Goal: Find specific page/section: Find specific page/section

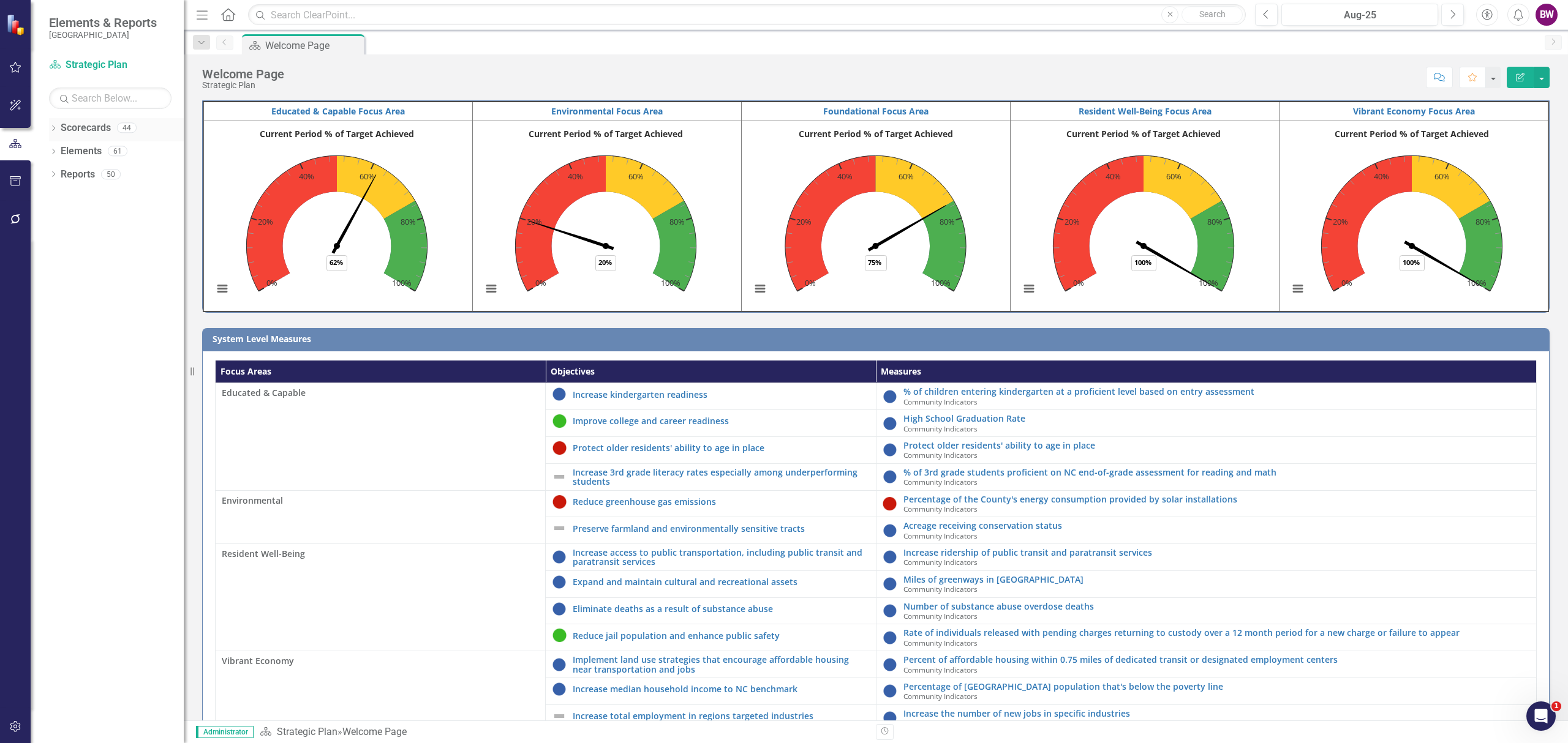
click at [51, 128] on icon "Dropdown" at bounding box center [53, 130] width 8 height 7
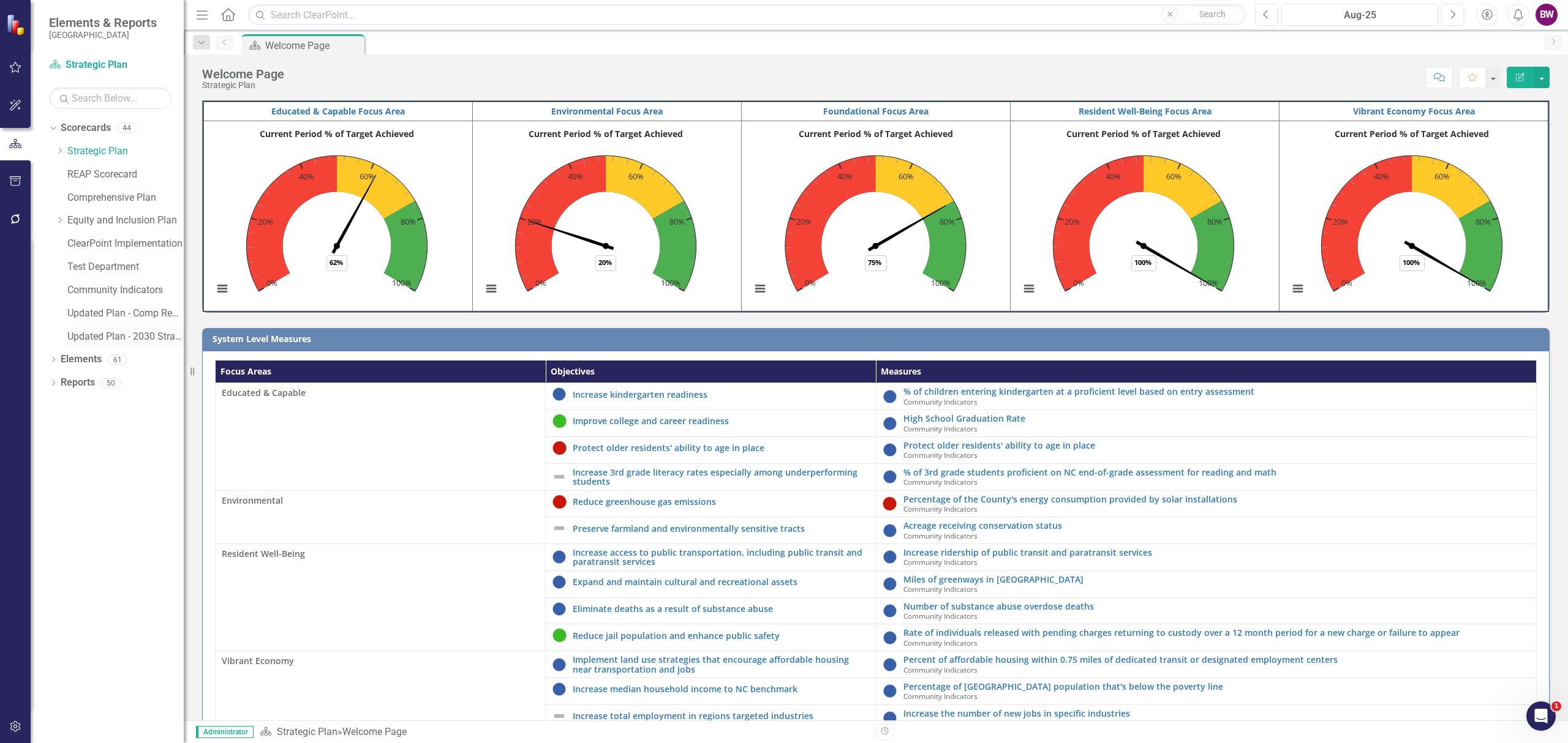
click at [123, 333] on link "Updated Plan - 2030 Strategic Plan" at bounding box center [126, 337] width 117 height 14
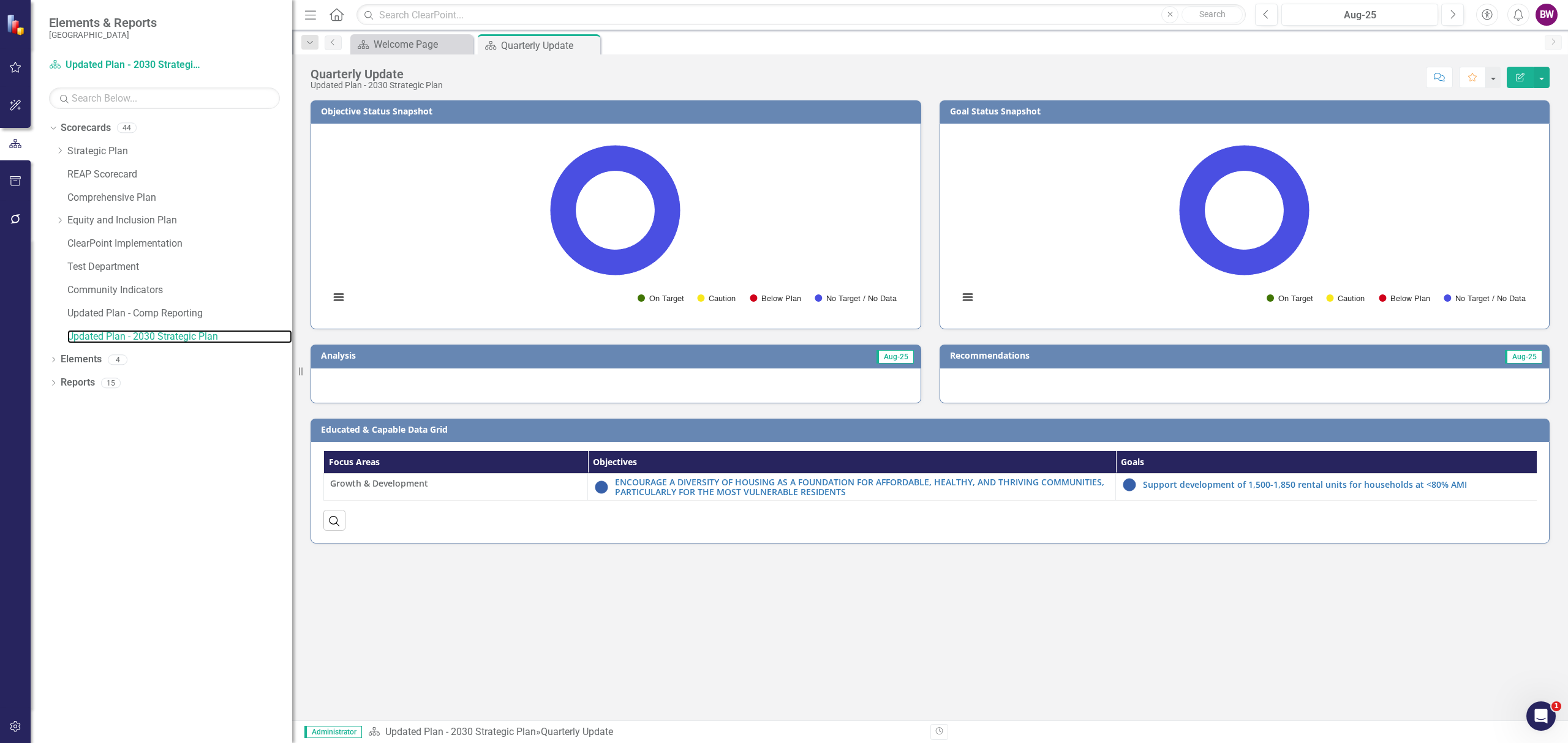
drag, startPoint x: 185, startPoint y: 330, endPoint x: 292, endPoint y: 339, distance: 107.4
click at [292, 339] on div "Resize" at bounding box center [297, 371] width 10 height 743
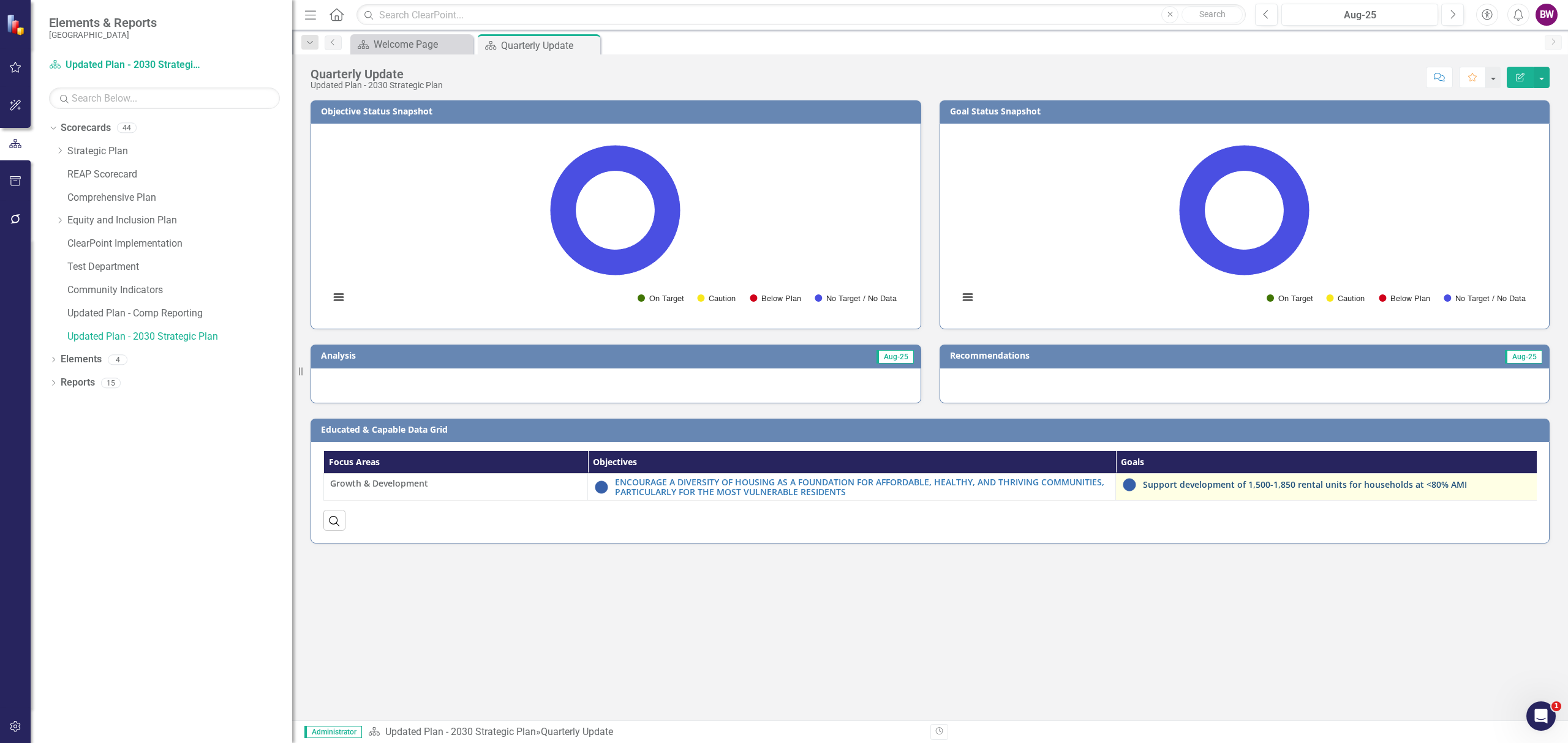
click at [1350, 488] on link "Support development of 1,500-1,850 rental units for households at <80% AMI" at bounding box center [1390, 484] width 494 height 9
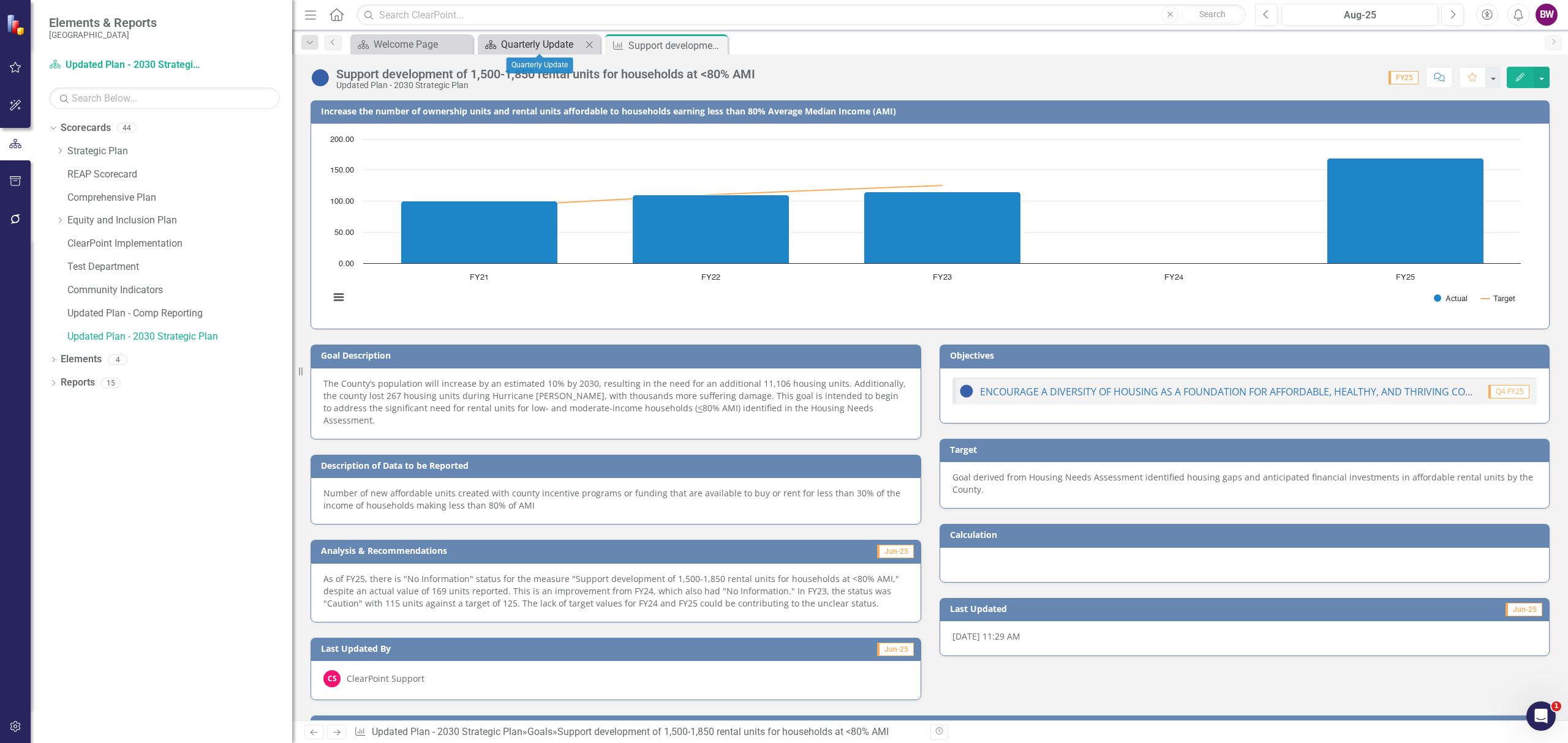
click at [550, 45] on div "Quarterly Update" at bounding box center [541, 44] width 81 height 15
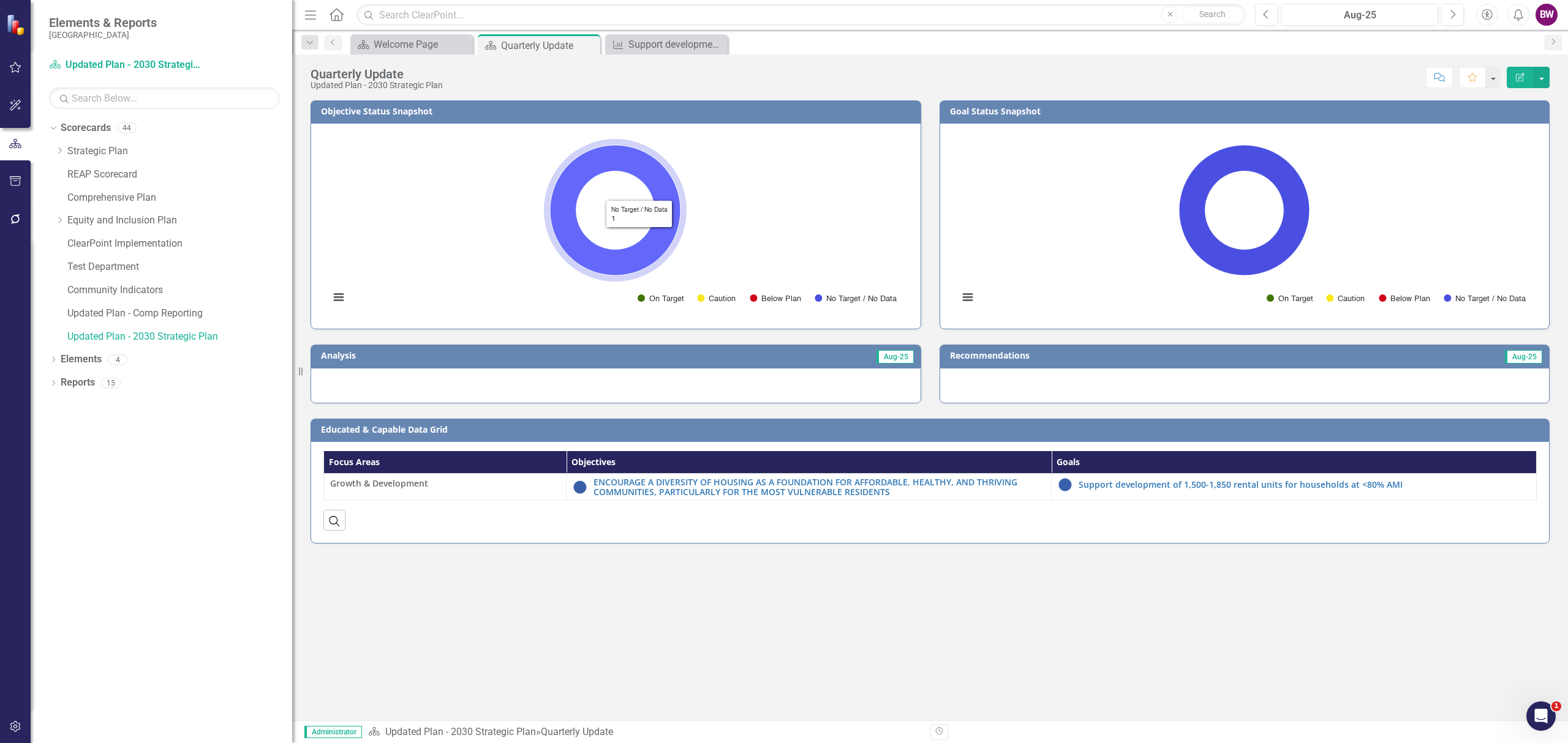
click at [649, 239] on icon "No Target / No Data, 1." at bounding box center [616, 210] width 131 height 130
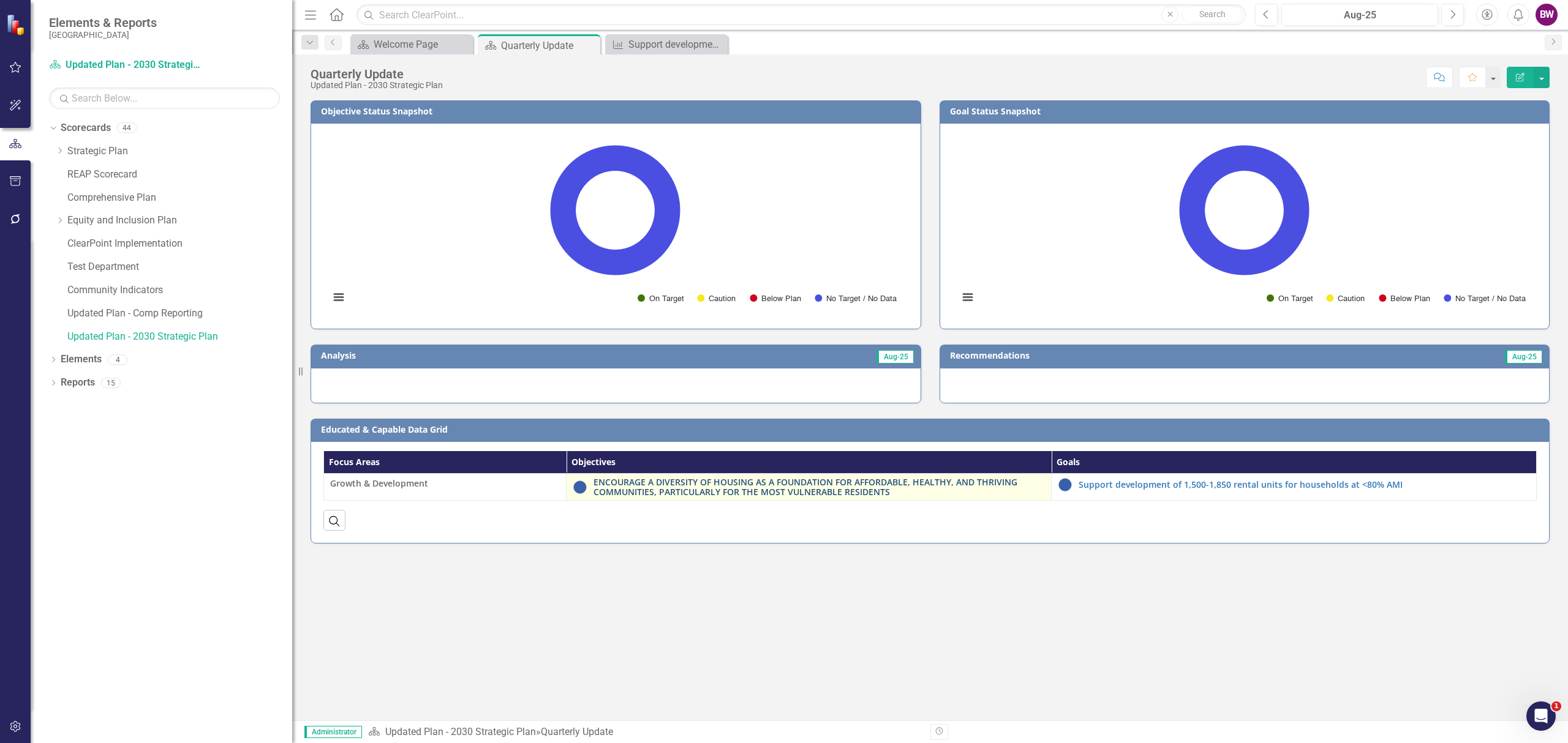
click at [844, 486] on link "ENCOURAGE A DIVERSITY OF HOUSING AS A FOUNDATION FOR AFFORDABLE, HEALTHY, AND T…" at bounding box center [819, 487] width 451 height 19
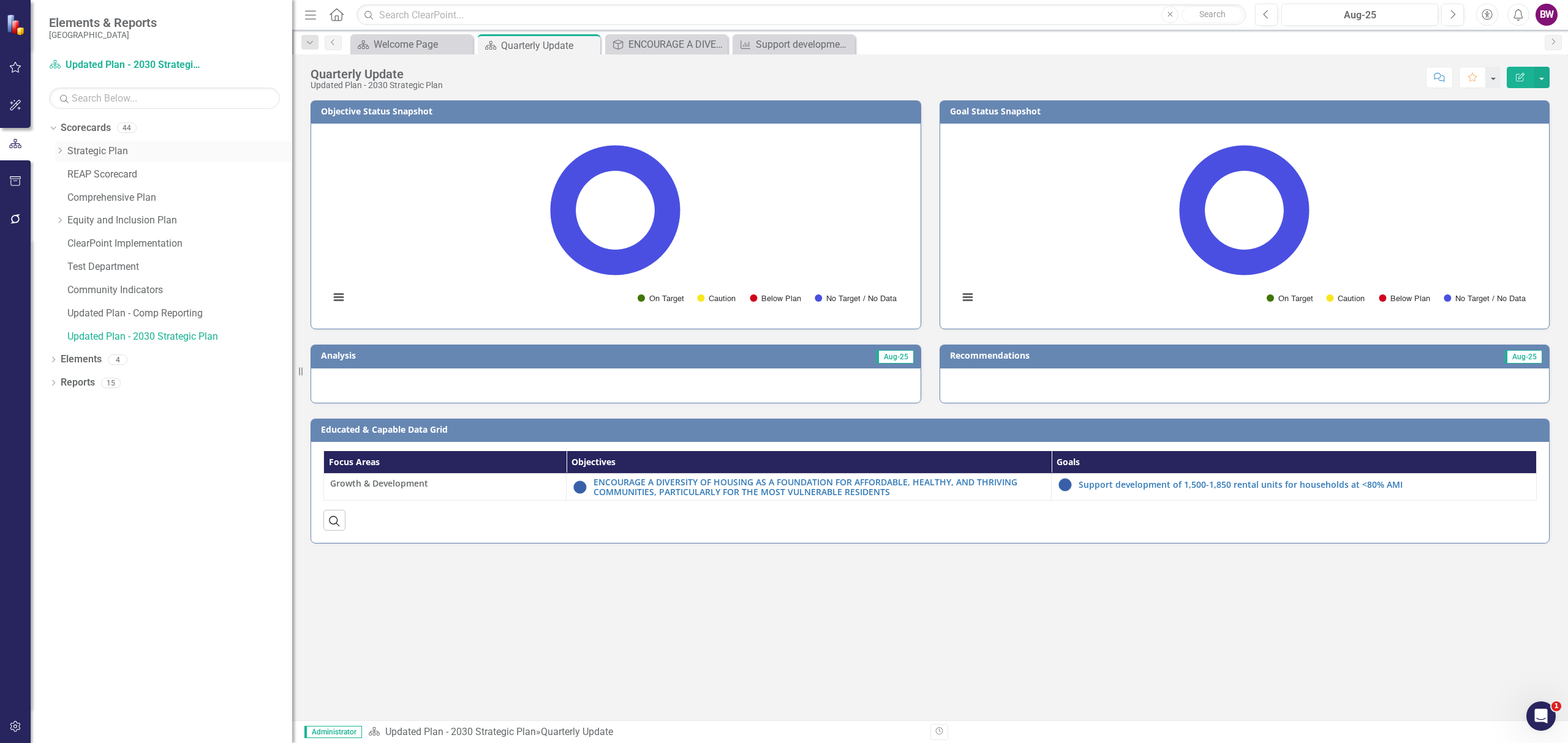
click at [112, 152] on link "Strategic Plan" at bounding box center [180, 152] width 225 height 14
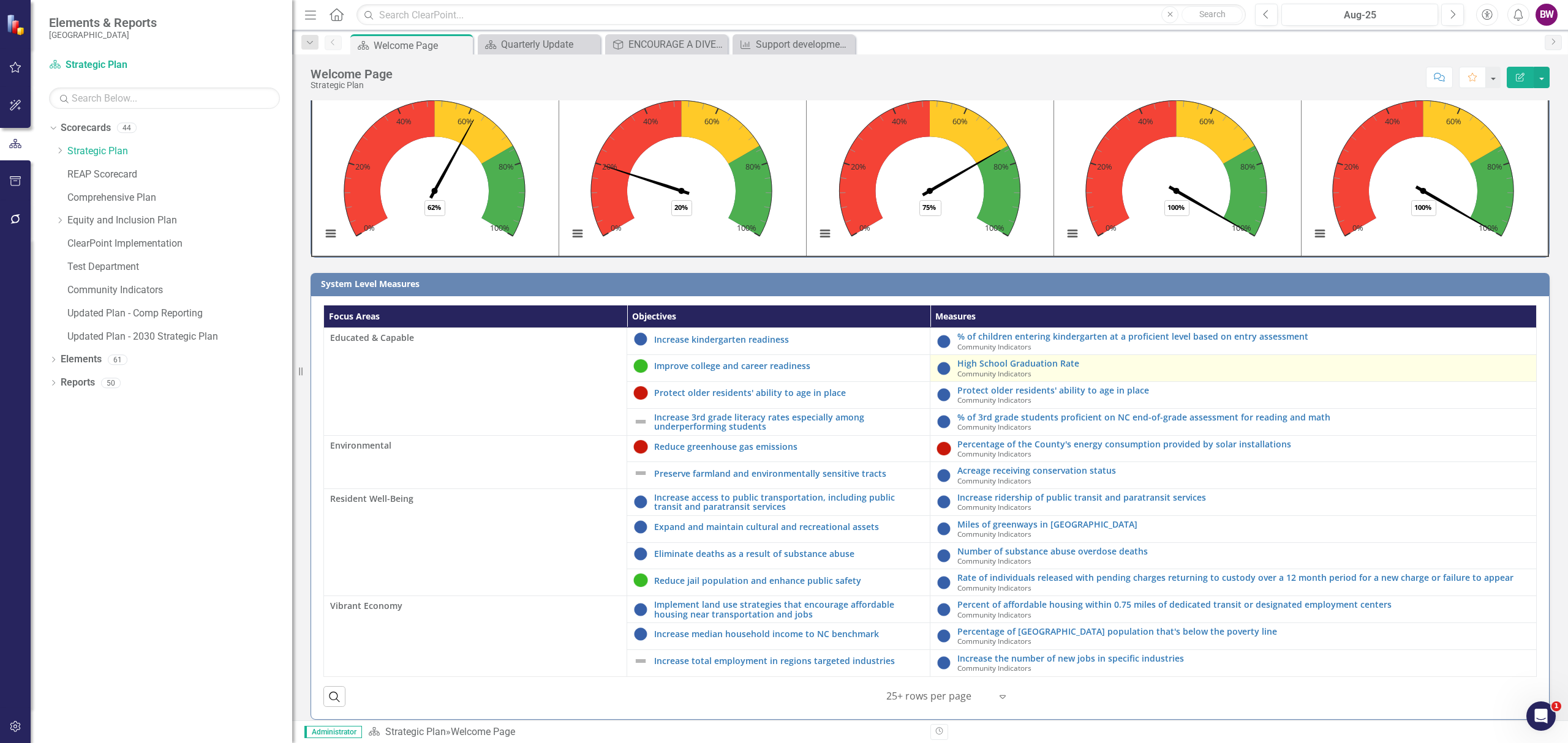
scroll to position [79, 0]
